Goal: Find contact information: Find contact information

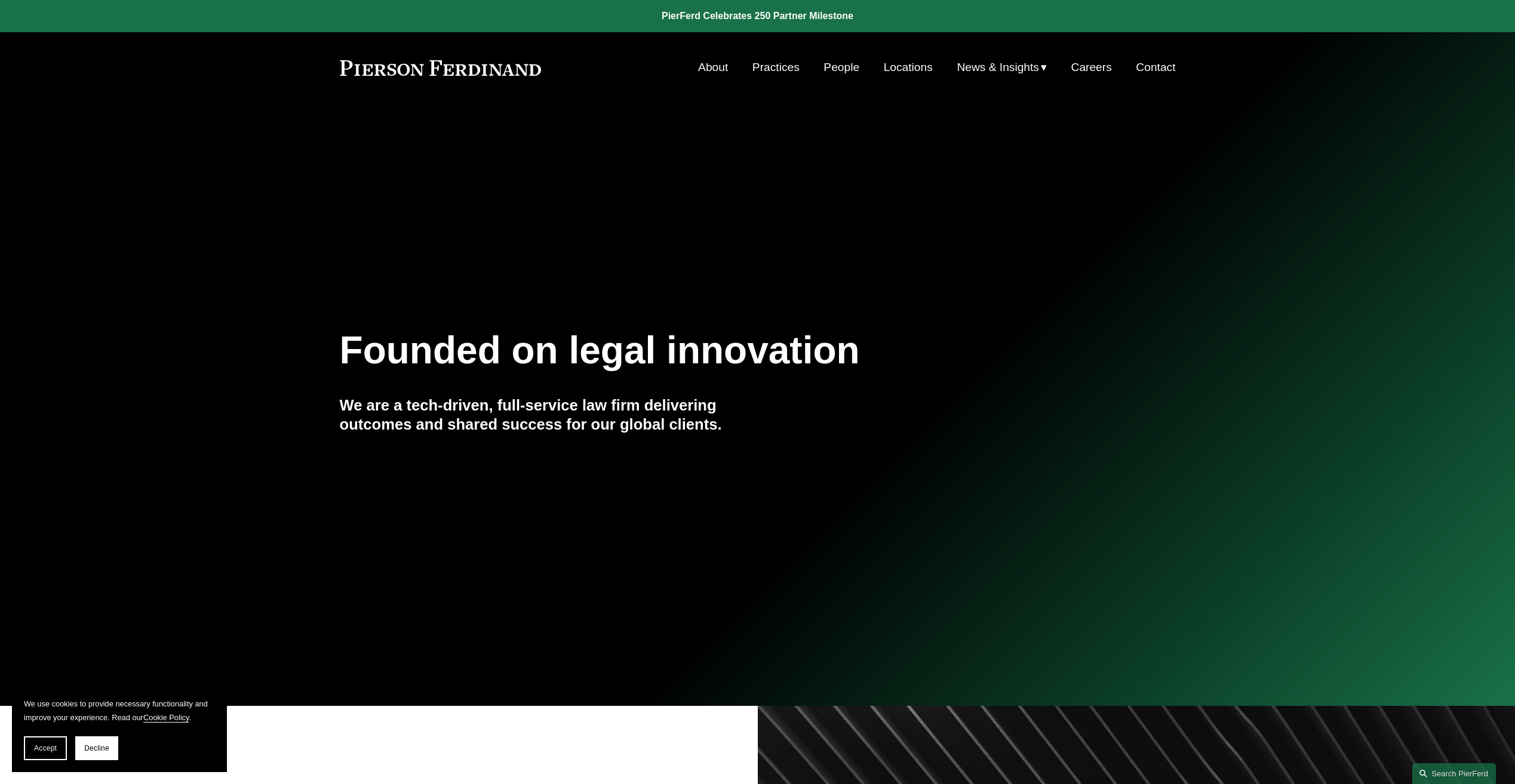
click at [845, 67] on link "People" at bounding box center [841, 67] width 36 height 23
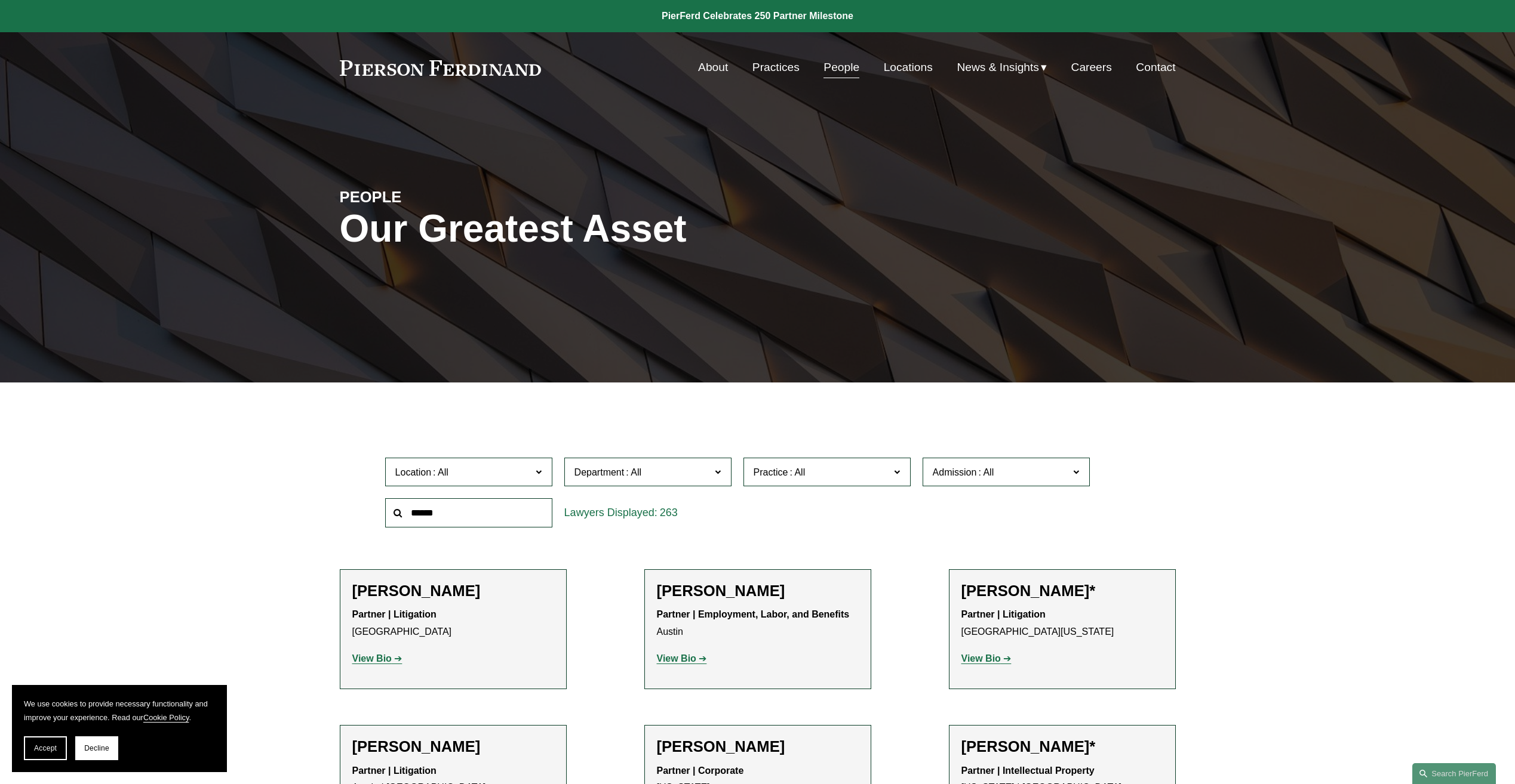
click at [514, 510] on input "text" at bounding box center [469, 513] width 167 height 29
type input "*******"
